Goal: Navigation & Orientation: Find specific page/section

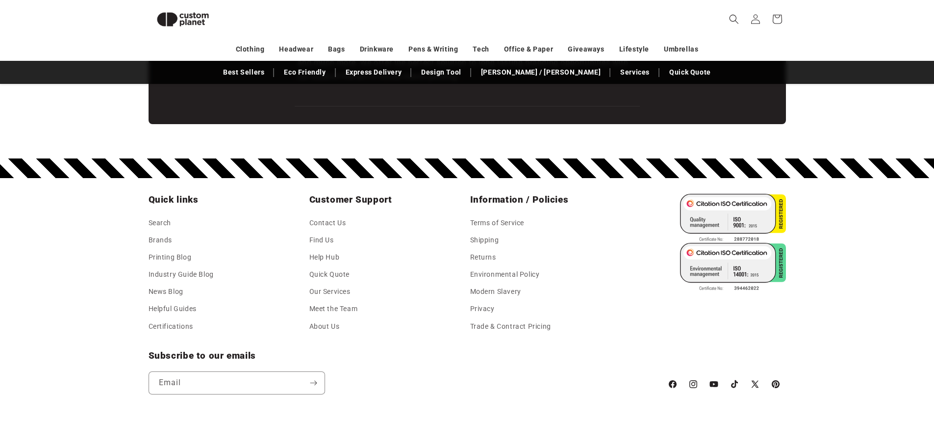
scroll to position [0, 934]
click at [164, 239] on link "Brands" at bounding box center [161, 239] width 24 height 17
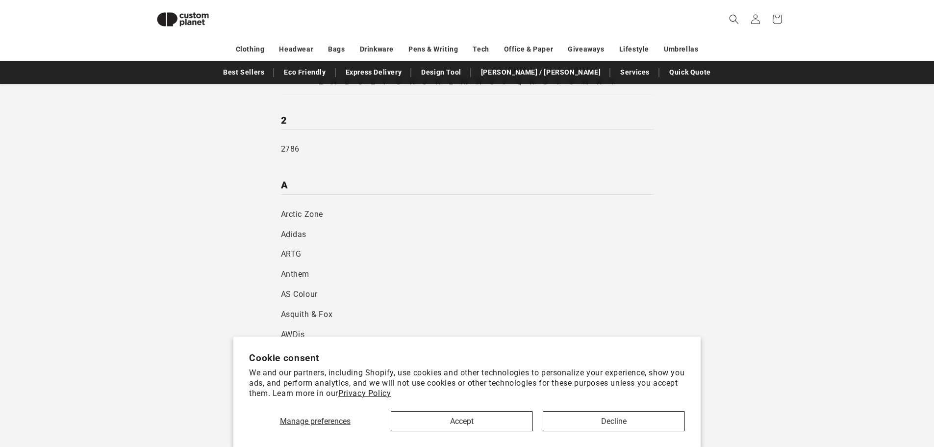
scroll to position [232, 0]
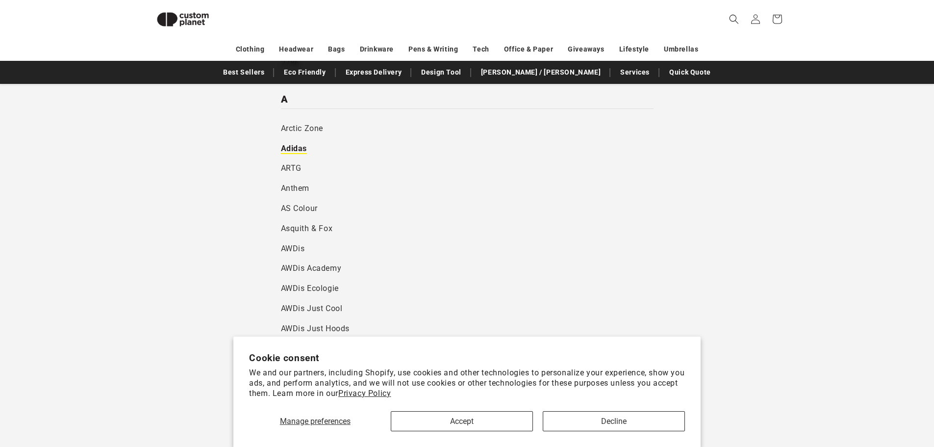
click at [286, 148] on link "Adidas" at bounding box center [467, 149] width 373 height 20
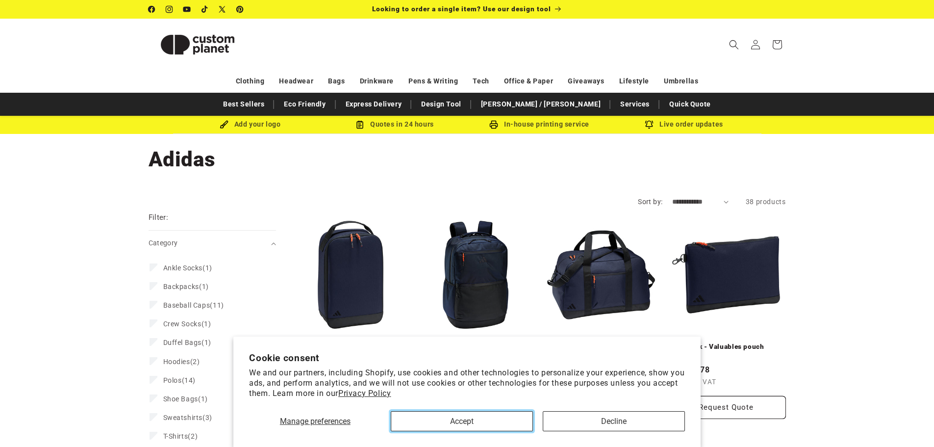
click at [431, 420] on button "Accept" at bounding box center [462, 421] width 142 height 20
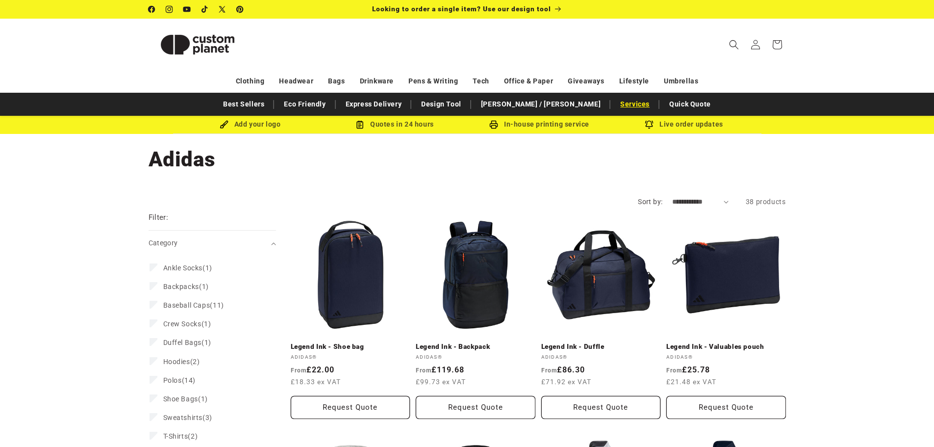
click at [615, 101] on link "Services" at bounding box center [634, 104] width 39 height 17
